Goal: Information Seeking & Learning: Understand process/instructions

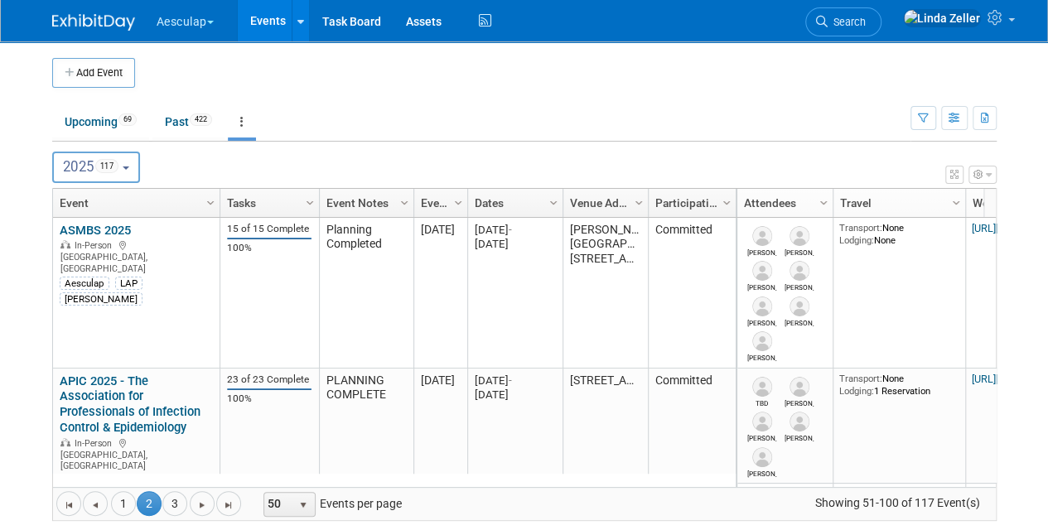
scroll to position [1758, 0]
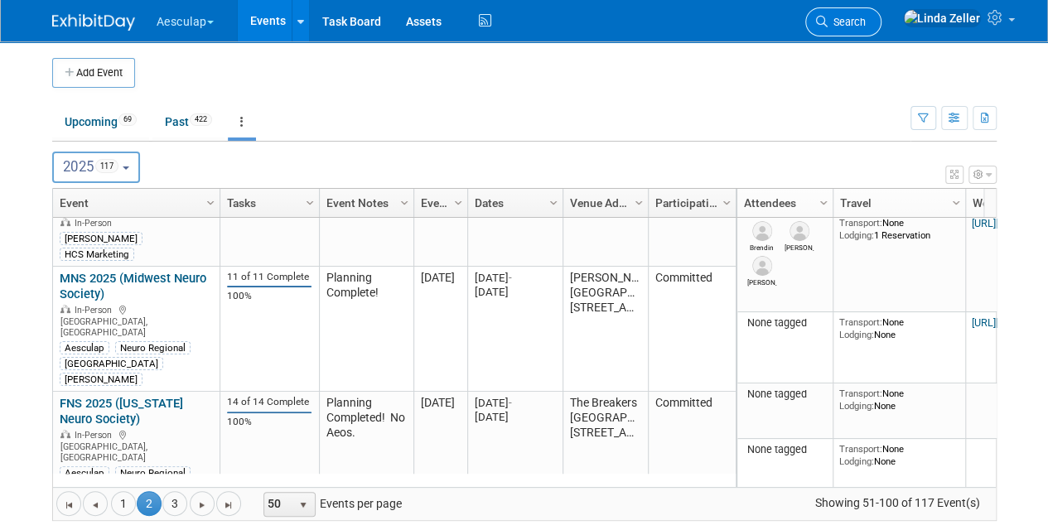
click at [882, 17] on link "Search" at bounding box center [843, 21] width 76 height 29
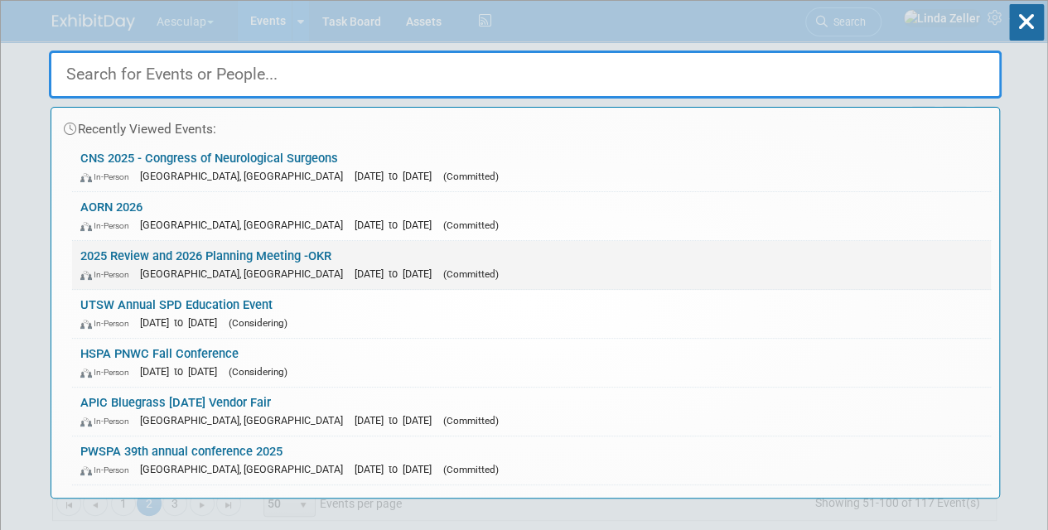
click at [109, 244] on link "2025 Review and 2026 Planning Meeting -OKR In-Person [GEOGRAPHIC_DATA], [GEOGRA…" at bounding box center [531, 265] width 919 height 48
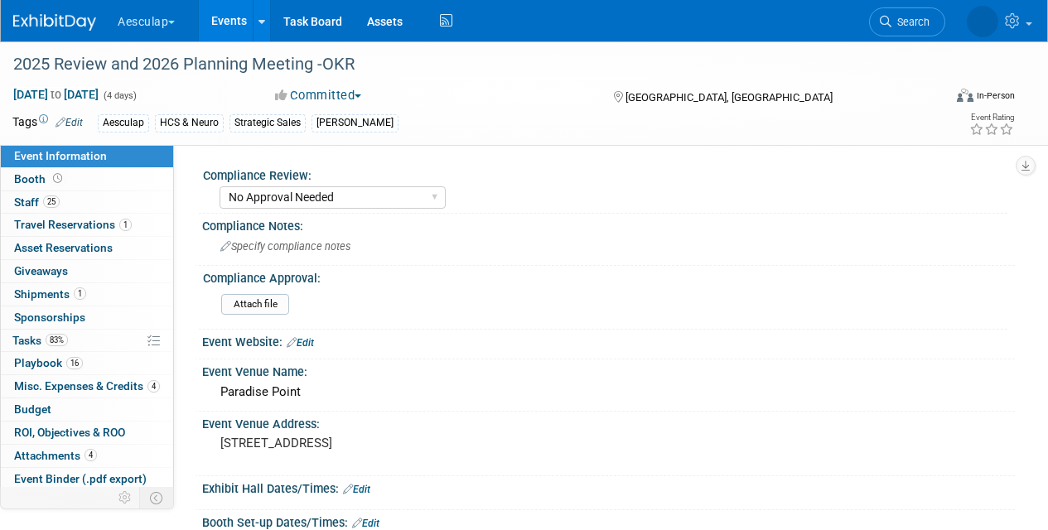
select select "No Approval Needed"
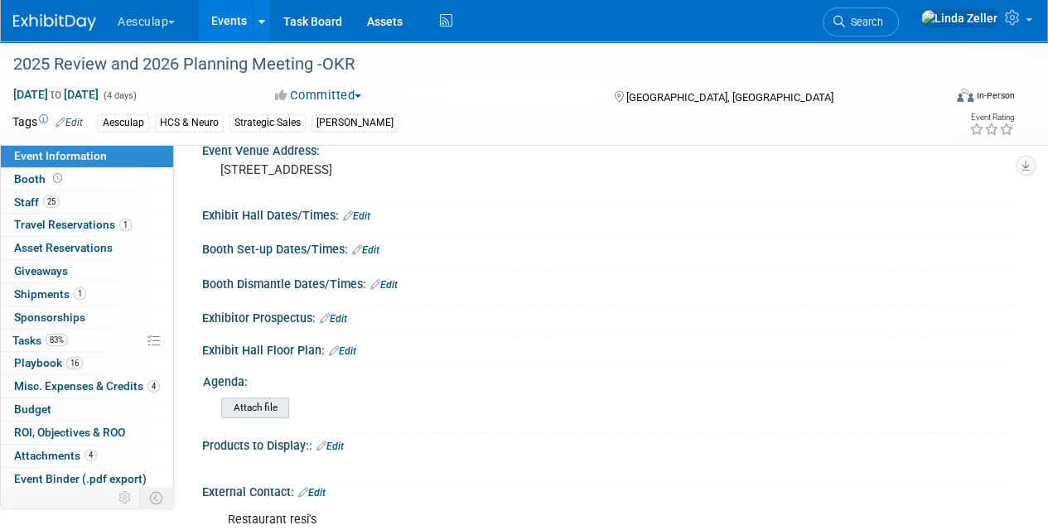
scroll to position [331, 0]
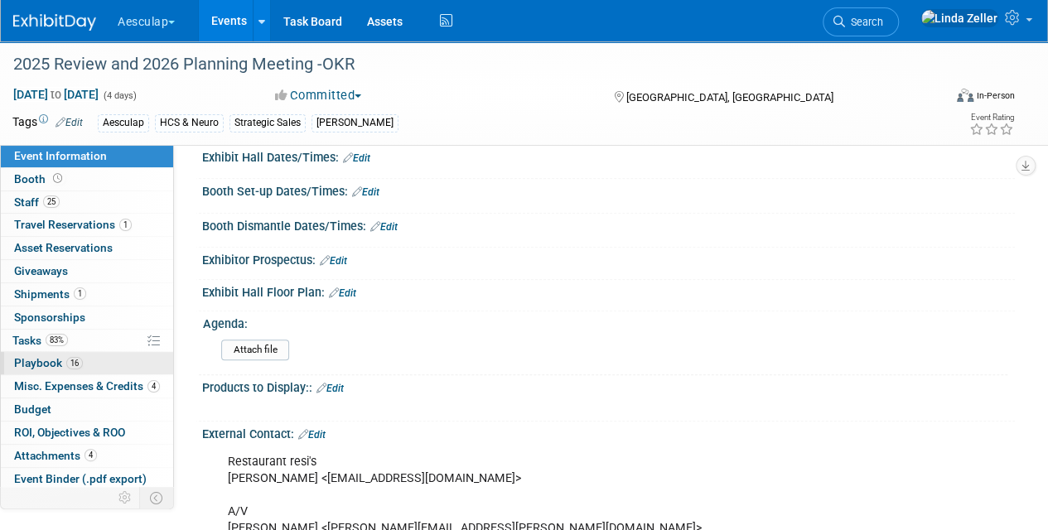
click at [42, 356] on span "Playbook 16" at bounding box center [48, 362] width 69 height 13
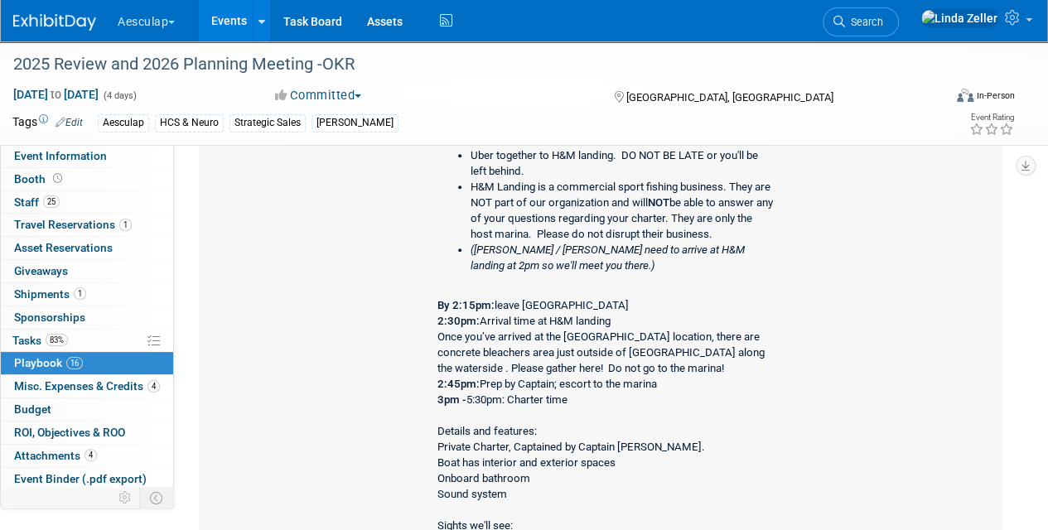
scroll to position [3404, 0]
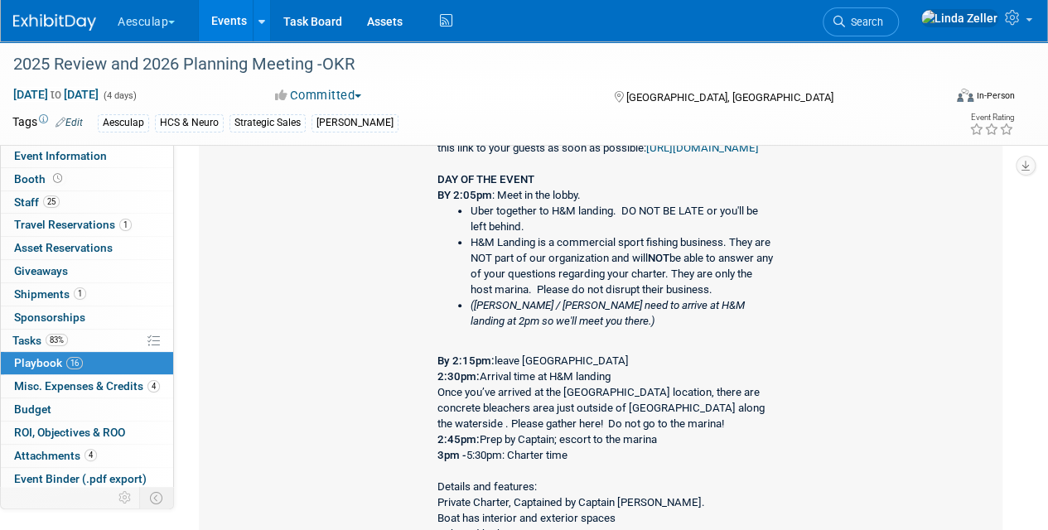
click at [439, 199] on b "BY 2:05pm" at bounding box center [464, 195] width 55 height 12
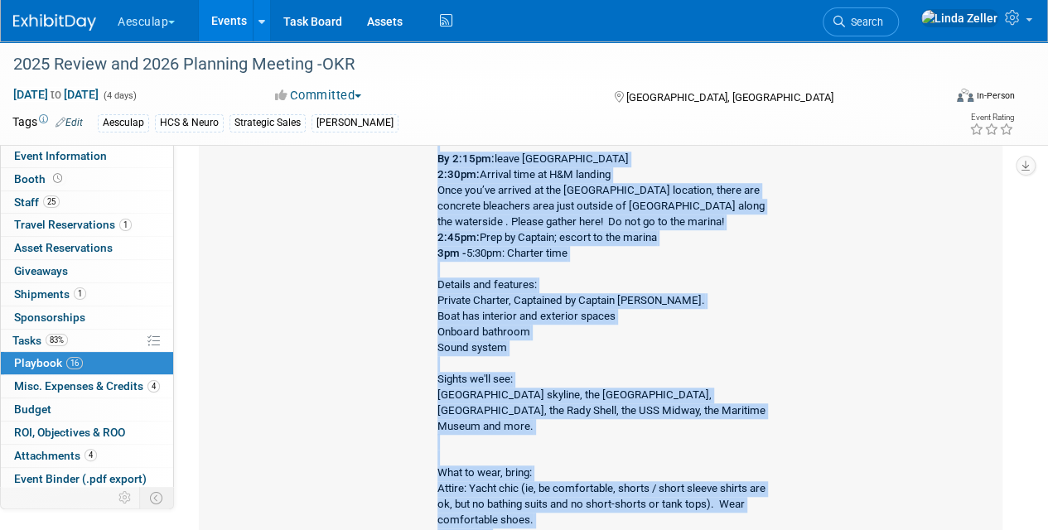
scroll to position [3622, 0]
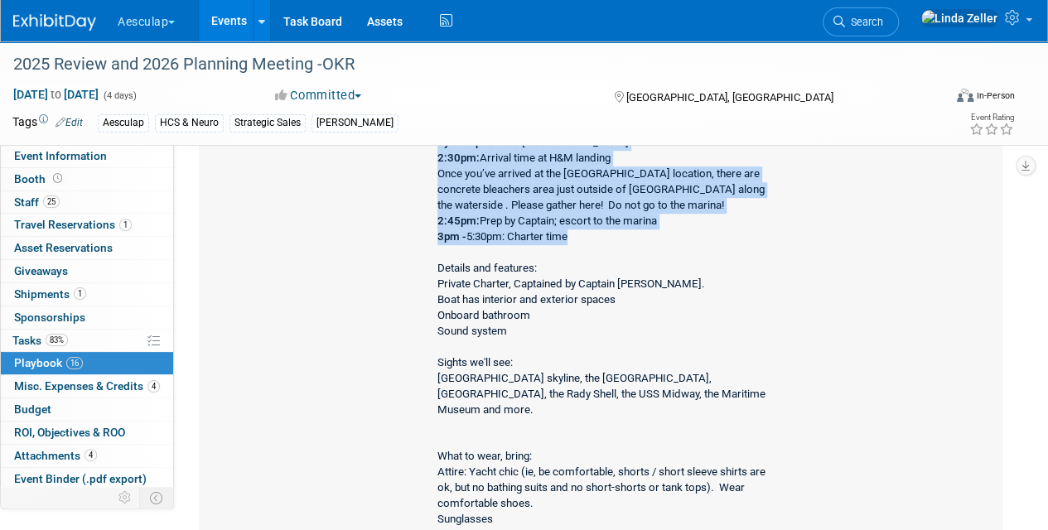
drag, startPoint x: 439, startPoint y: 199, endPoint x: 593, endPoint y: 234, distance: 158.0
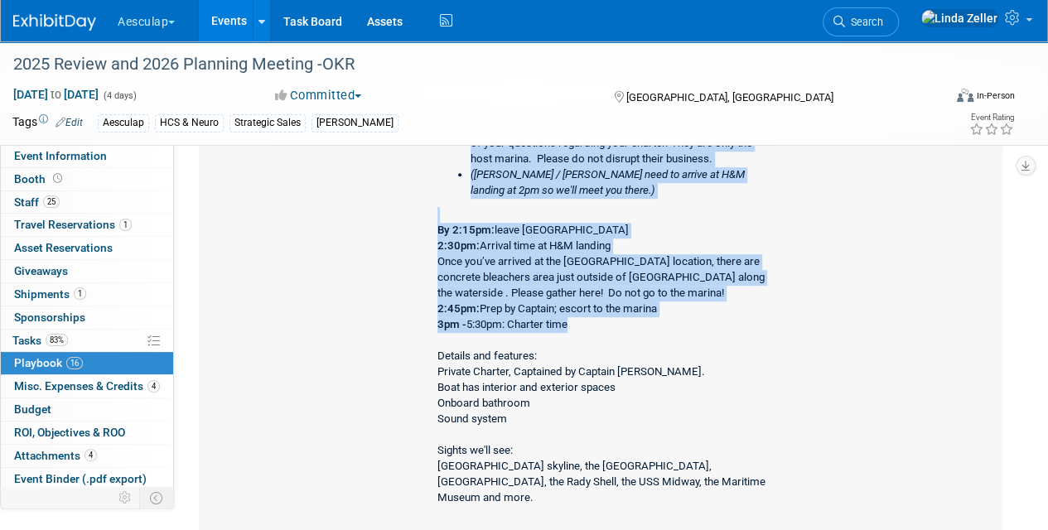
scroll to position [3374, 0]
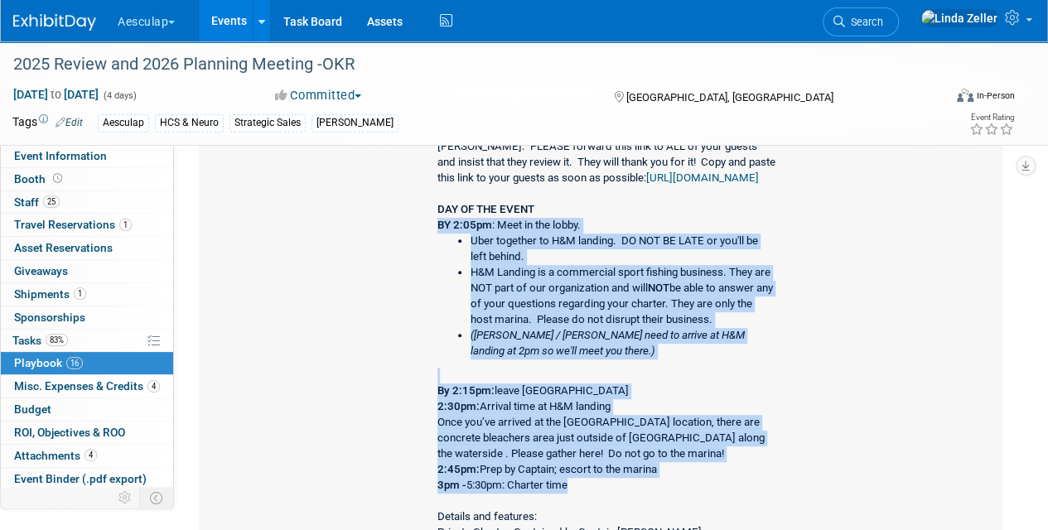
copy div "BY 2:05pm : Meet in the lobby. Uber together to H&M landing. DO NOT BE LATE or …"
